Goal: Task Accomplishment & Management: Use online tool/utility

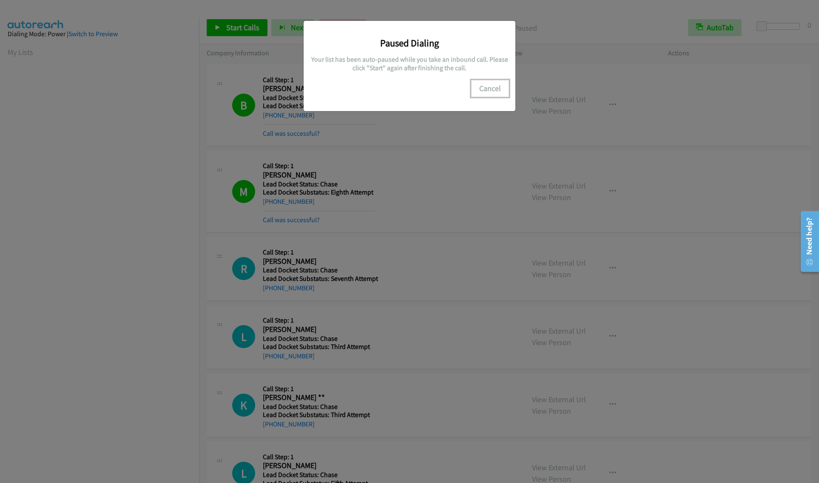
click at [495, 89] on button "Cancel" at bounding box center [490, 88] width 38 height 17
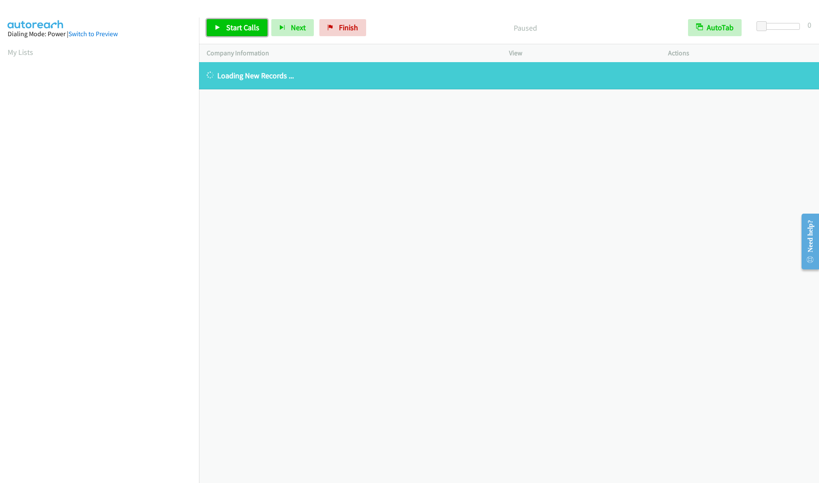
click at [231, 25] on span "Start Calls" at bounding box center [242, 28] width 33 height 10
click at [695, 372] on div "+1 415-964-1034 Call failed - Please reload the list and try again The Callbar …" at bounding box center [509, 272] width 620 height 421
click at [228, 25] on span "Pause" at bounding box center [235, 28] width 19 height 10
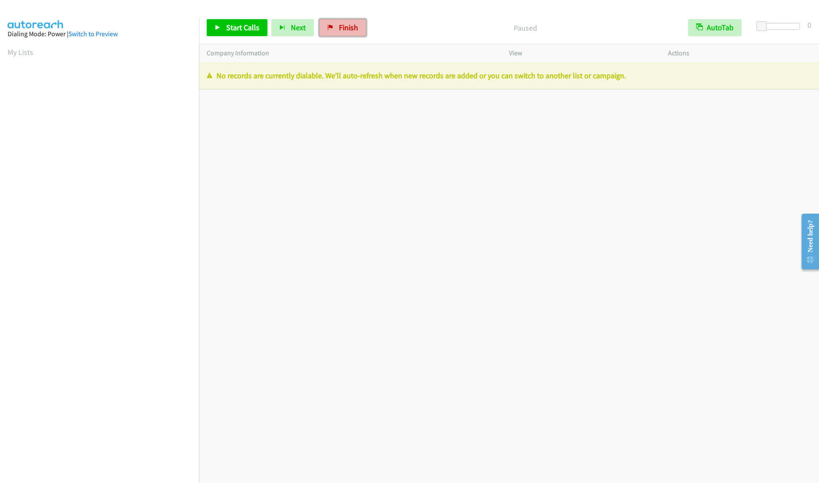
click at [339, 25] on span "Finish" at bounding box center [348, 28] width 19 height 10
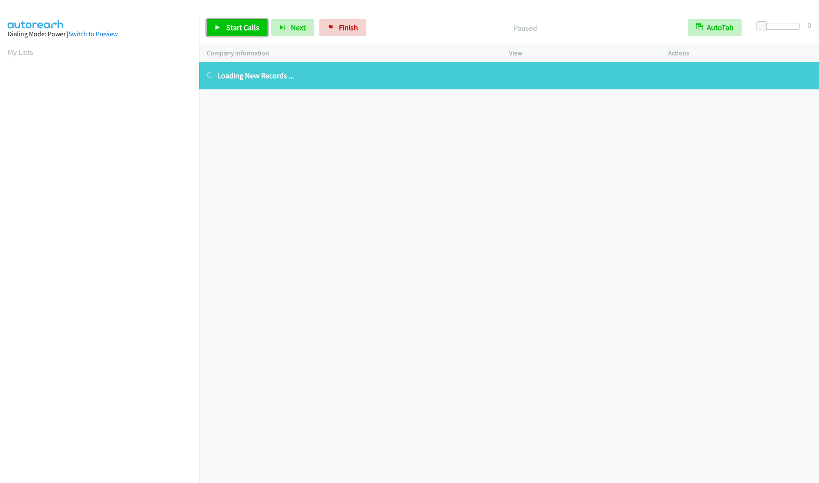
click at [239, 25] on span "Start Calls" at bounding box center [242, 28] width 33 height 10
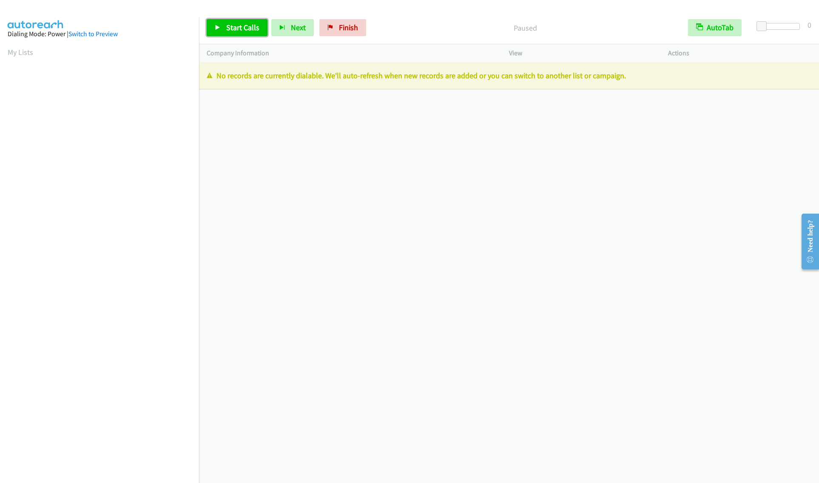
click at [238, 22] on link "Start Calls" at bounding box center [237, 27] width 61 height 17
click at [316, 25] on icon at bounding box center [316, 28] width 6 height 6
